Goal: Task Accomplishment & Management: Manage account settings

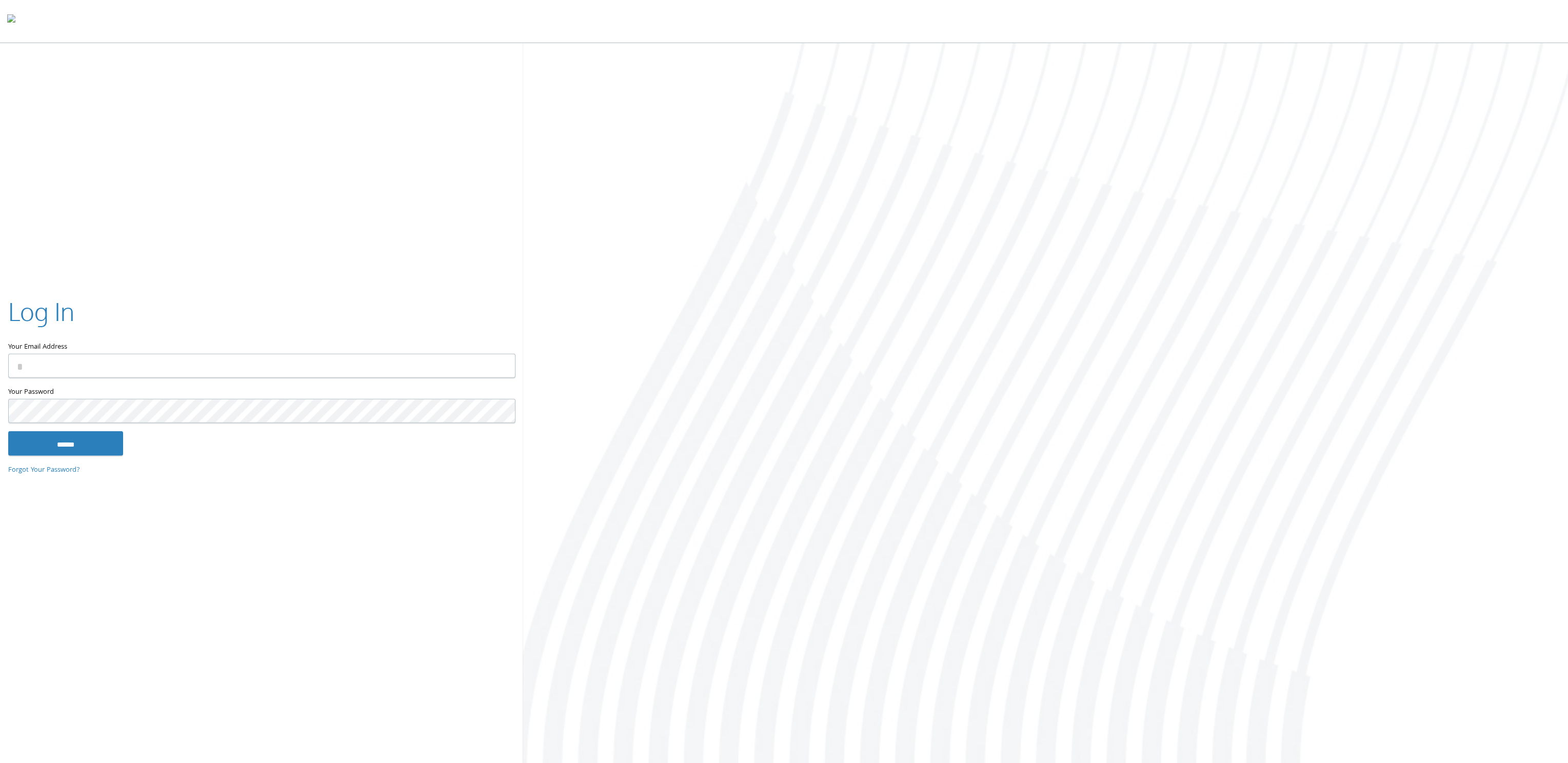
type input "**********"
click at [99, 445] on input "******" at bounding box center [65, 443] width 115 height 24
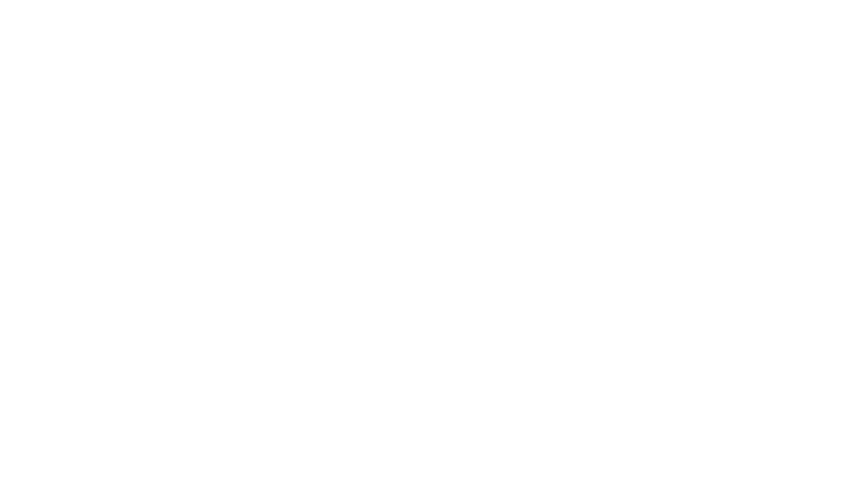
type input "**********"
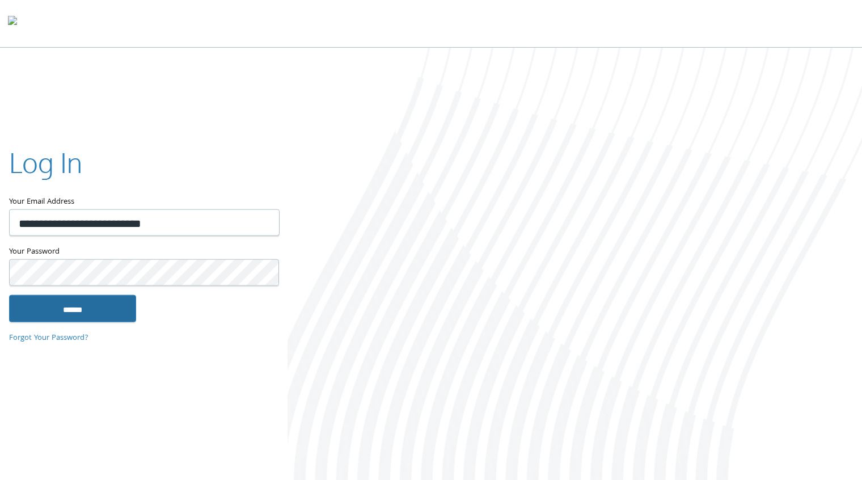
click at [97, 315] on input "******" at bounding box center [72, 307] width 127 height 27
